Goal: Information Seeking & Learning: Find specific fact

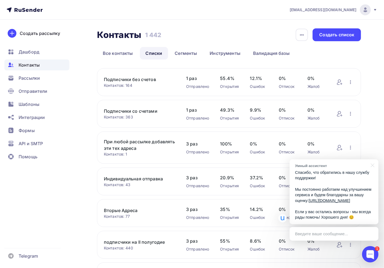
click at [43, 62] on div "Контакты" at bounding box center [36, 65] width 65 height 11
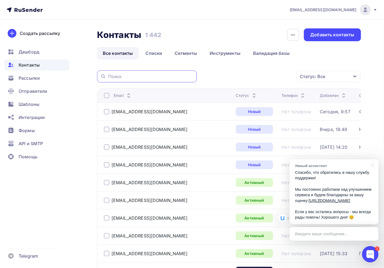
click at [142, 76] on input "text" at bounding box center [150, 77] width 85 height 6
paste input "[EMAIL_ADDRESS][DOMAIN_NAME]"
type input "[EMAIL_ADDRESS][DOMAIN_NAME]"
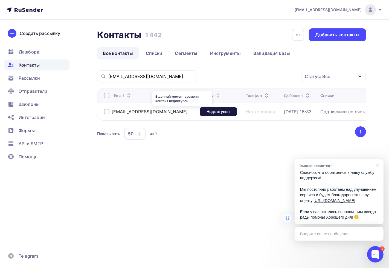
click at [200, 114] on div "Недоступен" at bounding box center [218, 111] width 37 height 9
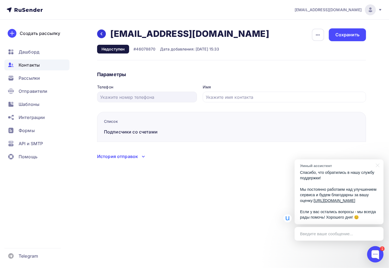
click at [103, 40] on div "Назад [EMAIL_ADDRESS][DOMAIN_NAME] [EMAIL_ADDRESS][DOMAIN_NAME] Удалить Недосту…" at bounding box center [185, 40] width 176 height 25
click at [103, 34] on icon at bounding box center [101, 34] width 4 height 4
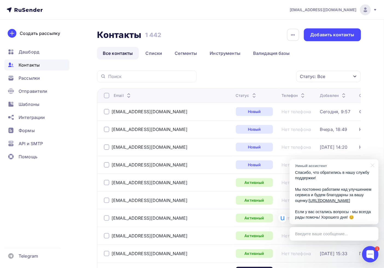
click at [138, 72] on div at bounding box center [147, 77] width 100 height 12
click at [121, 75] on input "text" at bounding box center [150, 77] width 85 height 6
paste input "[PERSON_NAME][EMAIL_ADDRESS][DOMAIN_NAME]"
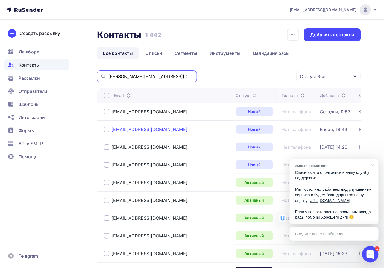
type input "[PERSON_NAME][EMAIL_ADDRESS][DOMAIN_NAME]"
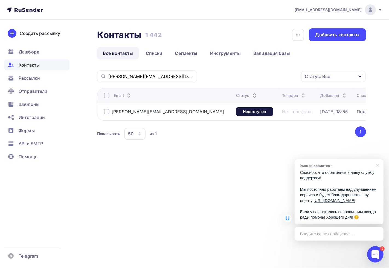
click at [236, 113] on div "Недоступен" at bounding box center [254, 111] width 37 height 9
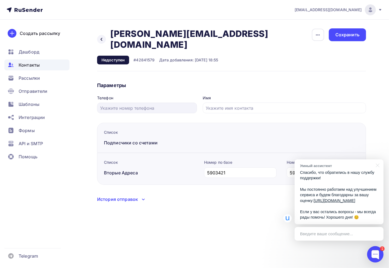
click at [123, 44] on div "Назад [PERSON_NAME][EMAIL_ADDRESS][DOMAIN_NAME] [PERSON_NAME][EMAIL_ADDRESS][DO…" at bounding box center [204, 46] width 214 height 36
click at [121, 56] on div "Недоступен" at bounding box center [113, 60] width 32 height 9
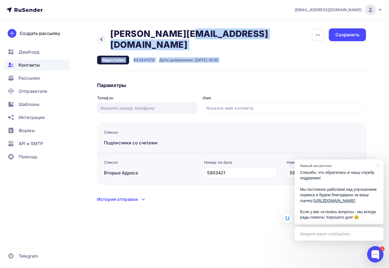
drag, startPoint x: 112, startPoint y: 32, endPoint x: 293, endPoint y: 30, distance: 181.8
click at [293, 30] on div "Назад [PERSON_NAME][EMAIL_ADDRESS][DOMAIN_NAME] [PERSON_NAME][EMAIL_ADDRESS][DO…" at bounding box center [231, 49] width 269 height 43
click at [38, 68] on span "Контакты" at bounding box center [29, 65] width 21 height 7
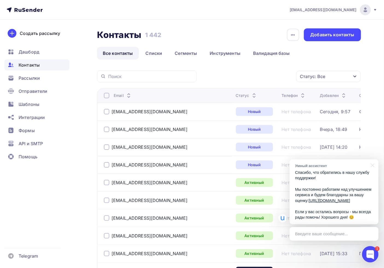
click at [144, 72] on div at bounding box center [147, 77] width 100 height 12
click at [143, 75] on input "text" at bounding box center [150, 77] width 85 height 6
paste input "[EMAIL_ADDRESS][DOMAIN_NAME]"
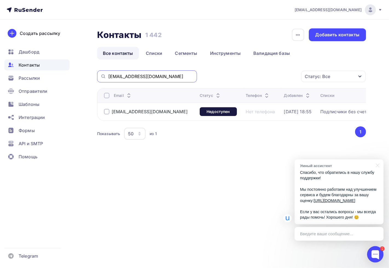
drag, startPoint x: 158, startPoint y: 75, endPoint x: 2, endPoint y: 60, distance: 156.5
click at [28, 63] on div "[EMAIL_ADDRESS][DOMAIN_NAME] Аккаунт Тарифы Выйти Создать рассылку [GEOGRAPHIC_…" at bounding box center [194, 88] width 389 height 177
paste input "vev"
type input "[EMAIL_ADDRESS][DOMAIN_NAME]"
click at [345, 112] on div "Подписчики со счетами" at bounding box center [346, 111] width 52 height 5
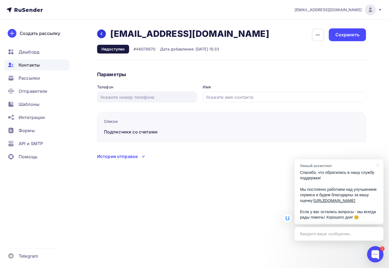
click at [104, 34] on div at bounding box center [101, 34] width 9 height 9
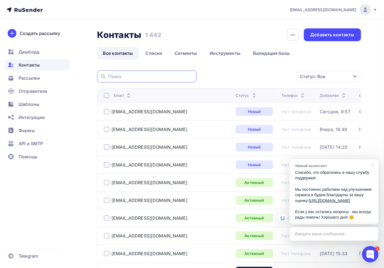
click at [135, 80] on input "text" at bounding box center [150, 77] width 85 height 6
drag, startPoint x: 135, startPoint y: 80, endPoint x: 86, endPoint y: 75, distance: 49.2
paste input "[EMAIL_ADDRESS][DOMAIN_NAME]"
type input "[EMAIL_ADDRESS][DOMAIN_NAME]"
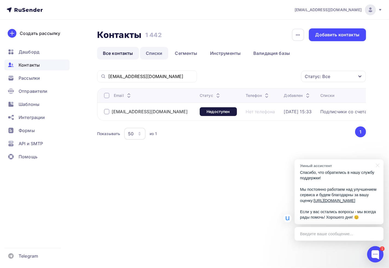
click at [144, 52] on link "Списки" at bounding box center [154, 53] width 28 height 13
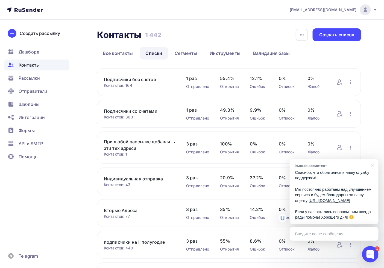
click at [143, 80] on link "Подписчики без счетов" at bounding box center [139, 79] width 71 height 7
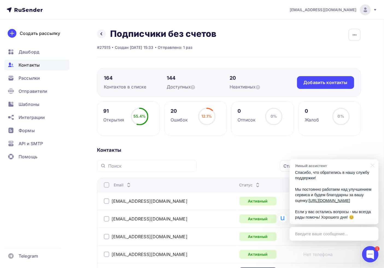
scroll to position [91, 0]
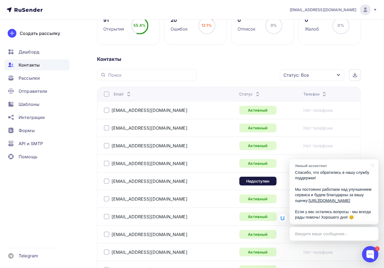
click at [136, 77] on input "text" at bounding box center [150, 75] width 85 height 6
paste input "[EMAIL_ADDRESS][DOMAIN_NAME]"
type input "[EMAIL_ADDRESS][DOMAIN_NAME]"
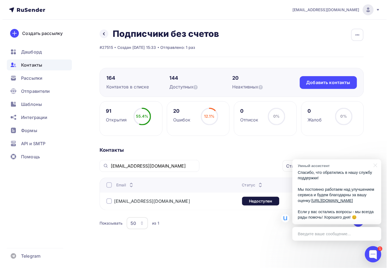
scroll to position [0, 0]
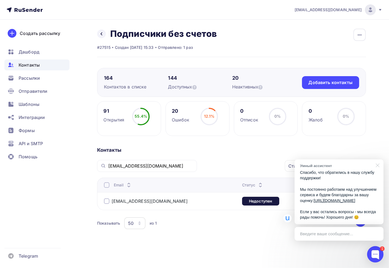
click at [377, 160] on div at bounding box center [377, 165] width 14 height 11
